Goal: Information Seeking & Learning: Learn about a topic

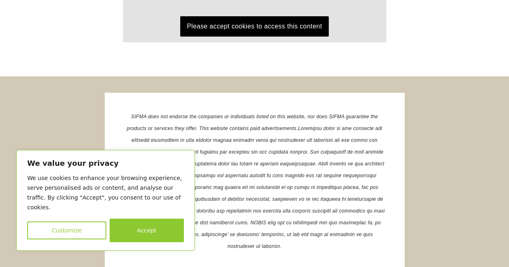
scroll to position [1598, 0]
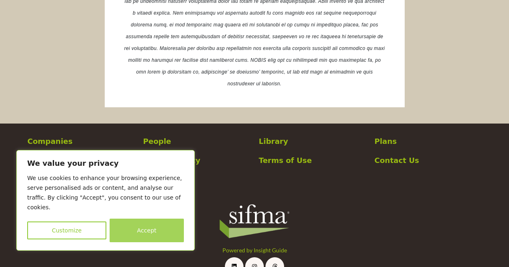
click at [149, 229] on button "Accept" at bounding box center [147, 230] width 74 height 24
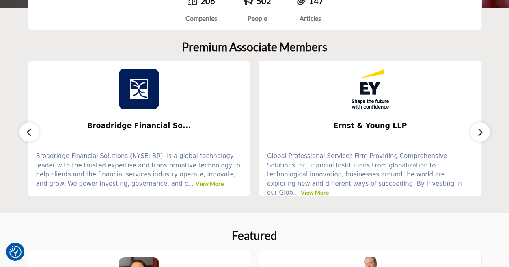
scroll to position [140, 0]
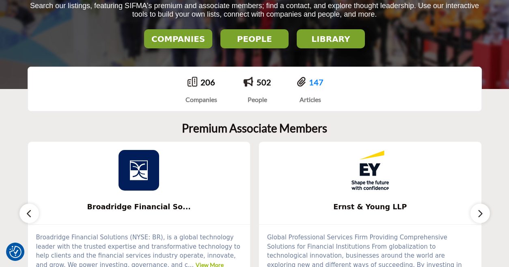
click at [314, 83] on link "147" at bounding box center [316, 82] width 15 height 10
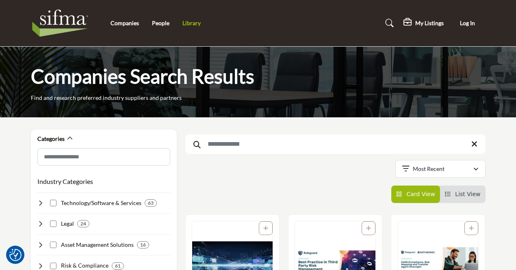
click at [190, 24] on link "Library" at bounding box center [191, 22] width 18 height 7
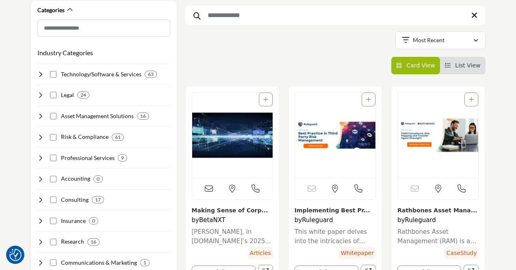
scroll to position [122, 0]
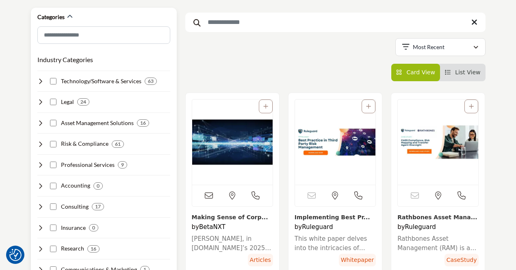
click at [71, 103] on h4 "Legal" at bounding box center [67, 102] width 13 height 8
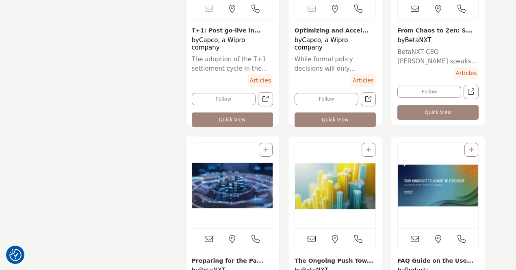
scroll to position [4709, 0]
